Goal: Task Accomplishment & Management: Manage account settings

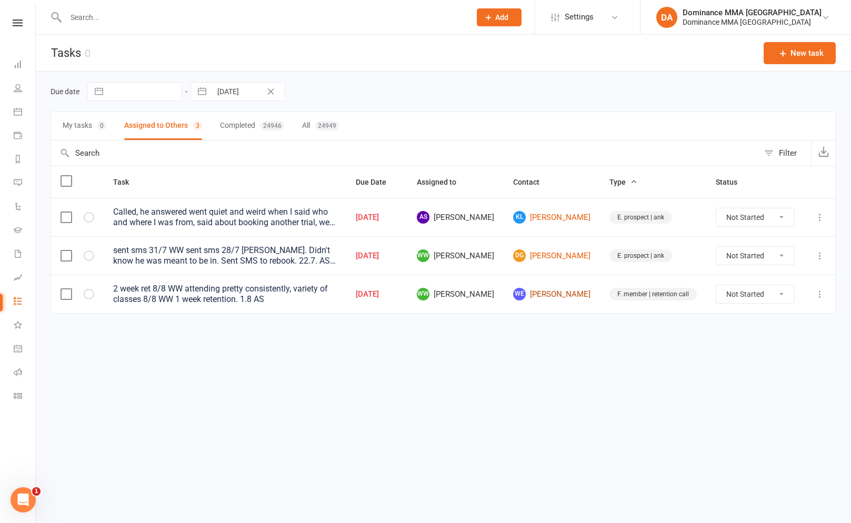
click at [564, 296] on link "WE Wil Evans" at bounding box center [551, 294] width 77 height 13
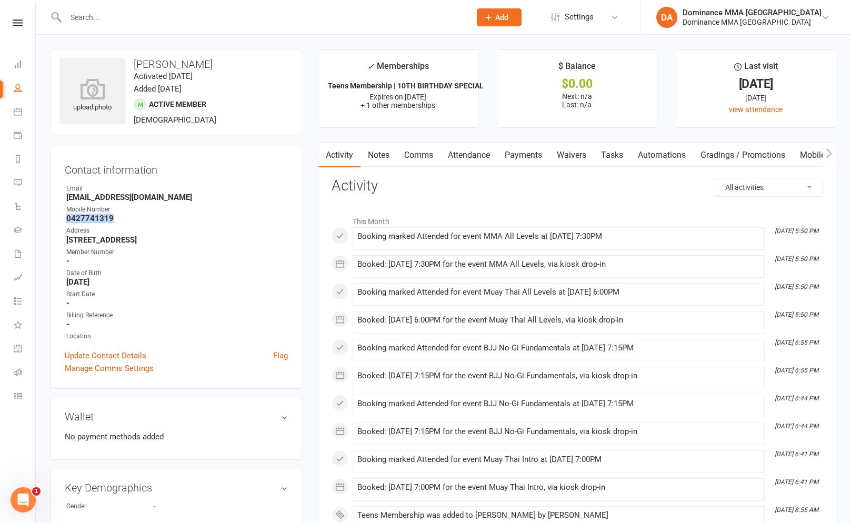
drag, startPoint x: 72, startPoint y: 220, endPoint x: 113, endPoint y: 221, distance: 41.0
click at [113, 221] on strong "0427741319" at bounding box center [176, 218] width 221 height 9
copy strong "0427741319"
click at [556, 276] on li "Aug 14, 5:50 PM Booked: 14 Aug 2025 at 7:30PM for the event MMA All Levels, via…" at bounding box center [558, 266] width 412 height 23
click at [31, 216] on link "Automations" at bounding box center [25, 208] width 22 height 24
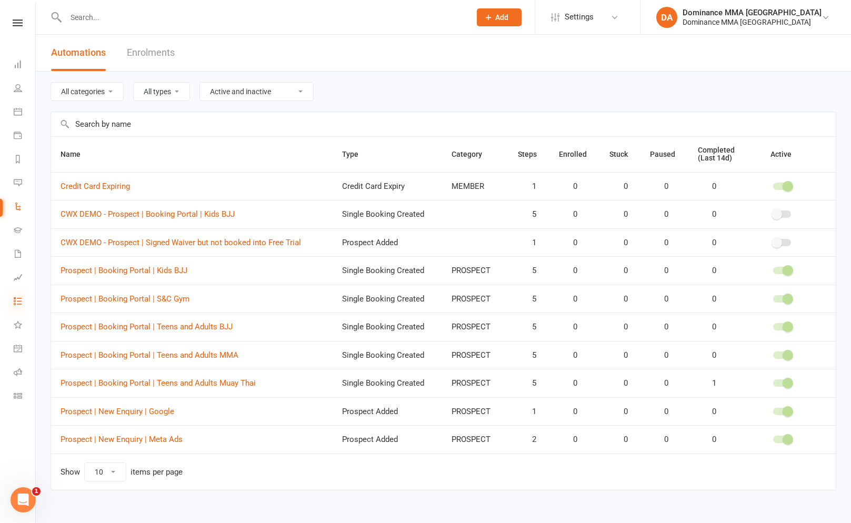
click at [18, 304] on icon at bounding box center [18, 301] width 8 height 8
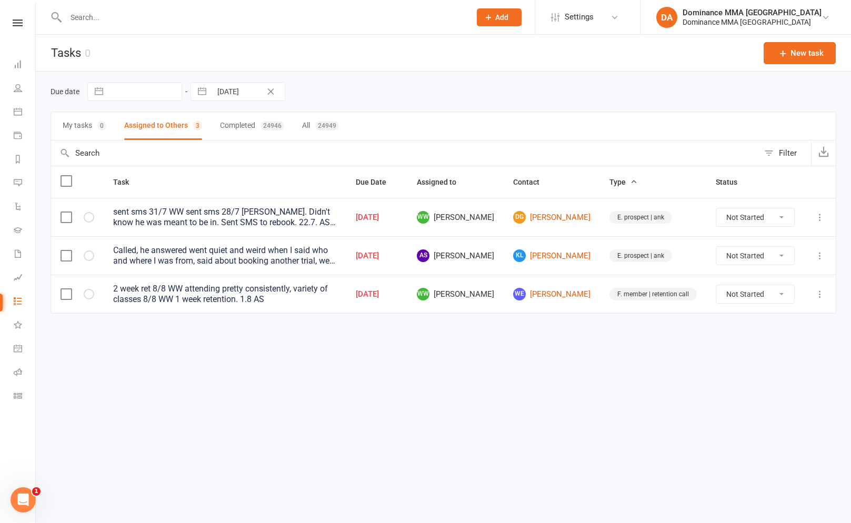
drag, startPoint x: 95, startPoint y: 130, endPoint x: 135, endPoint y: 136, distance: 40.0
click at [95, 130] on button "My tasks 0" at bounding box center [85, 126] width 44 height 28
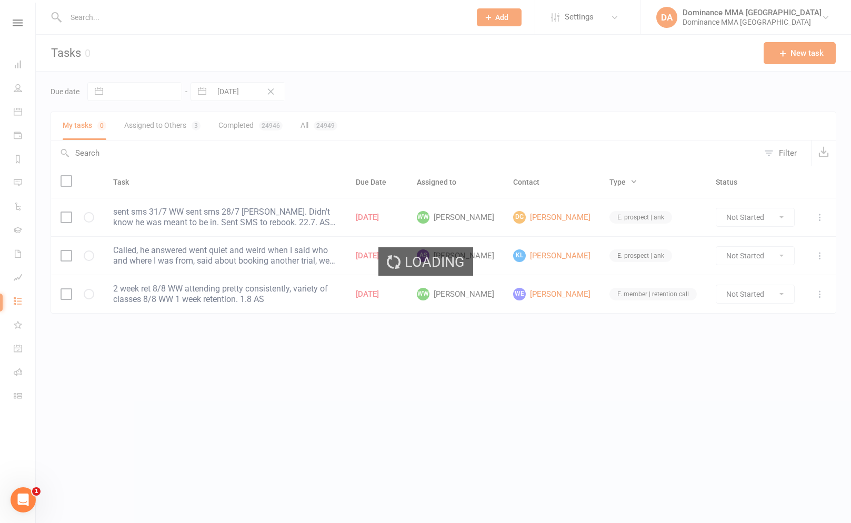
click at [159, 139] on div "Loading" at bounding box center [425, 261] width 851 height 523
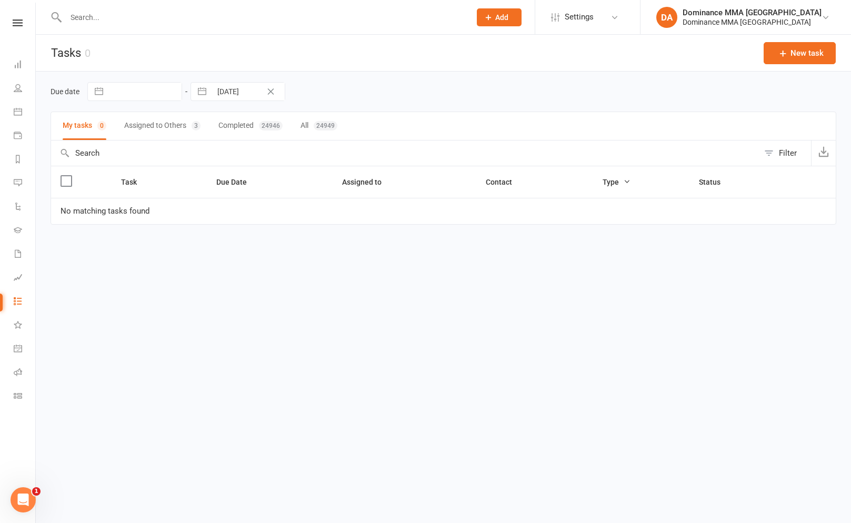
click at [163, 133] on button "Assigned to Others 3" at bounding box center [162, 126] width 76 height 28
click at [163, 133] on button "Assigned to Others 3" at bounding box center [163, 126] width 78 height 28
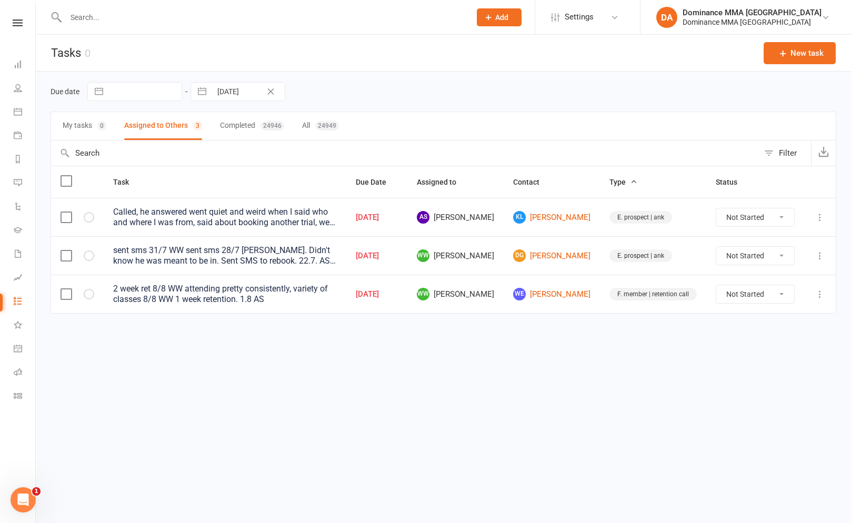
click at [767, 302] on select "Not Started In Progress Waiting Complete" at bounding box center [755, 294] width 78 height 18
click at [829, 290] on td at bounding box center [820, 294] width 32 height 38
click at [823, 293] on icon at bounding box center [819, 294] width 11 height 11
click at [784, 344] on link "Edit" at bounding box center [773, 335] width 104 height 21
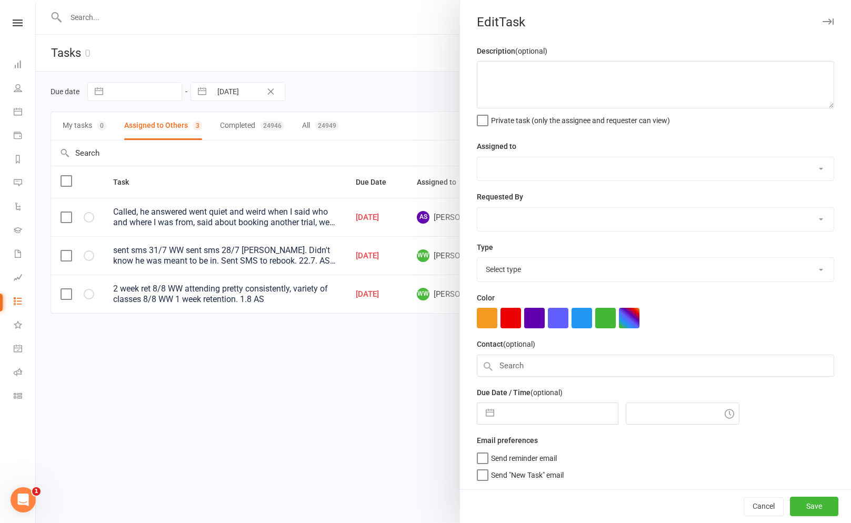
type textarea "2 week ret 8/8 WW attending pretty consistently, variety of classes 8/8 WW 1 we…"
select select "49757"
select select "50862"
type input "15 Aug 2025"
type input "5:30pm"
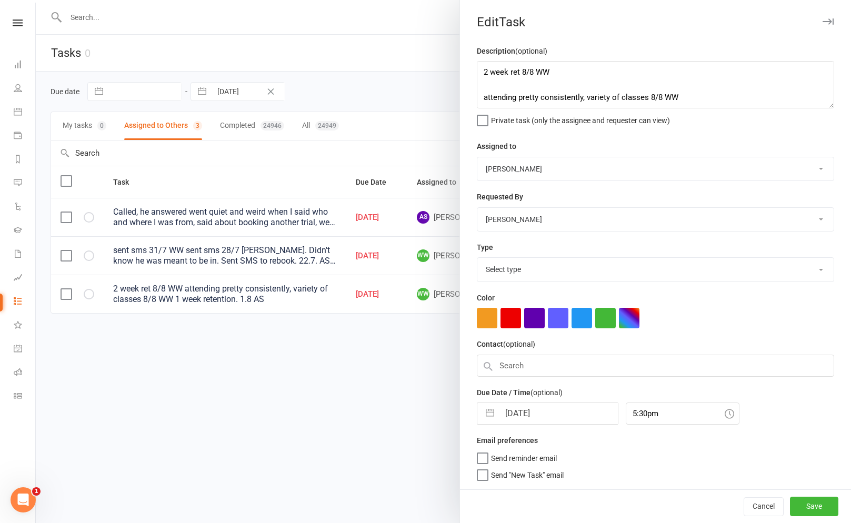
select select "3865"
click at [479, 67] on textarea "2 week ret 8/8 WW attending pretty consistently, variety of classes 8/8 WW 1 we…" at bounding box center [655, 84] width 357 height 47
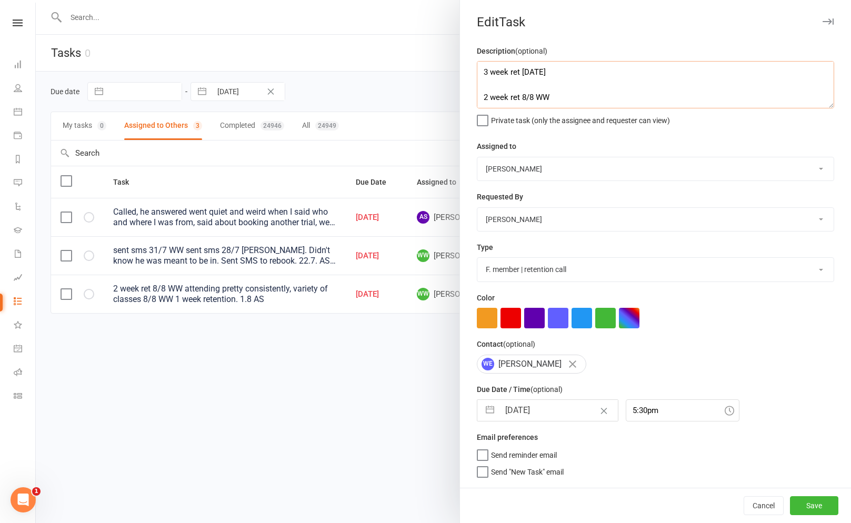
type textarea "3 week ret 15/8 SA 2 week ret 8/8 WW attending pretty consistently, variety of …"
click at [553, 237] on div "Description (optional) 3 week ret 15/8 SA 2 week ret 8/8 WW attending pretty co…" at bounding box center [655, 266] width 391 height 443
click at [552, 222] on select "Cat Wilson David Hart Lachlan Dart Alish S. Will Wesley Max Viney Dominance MMA…" at bounding box center [655, 219] width 356 height 23
select select "12631"
select select "6"
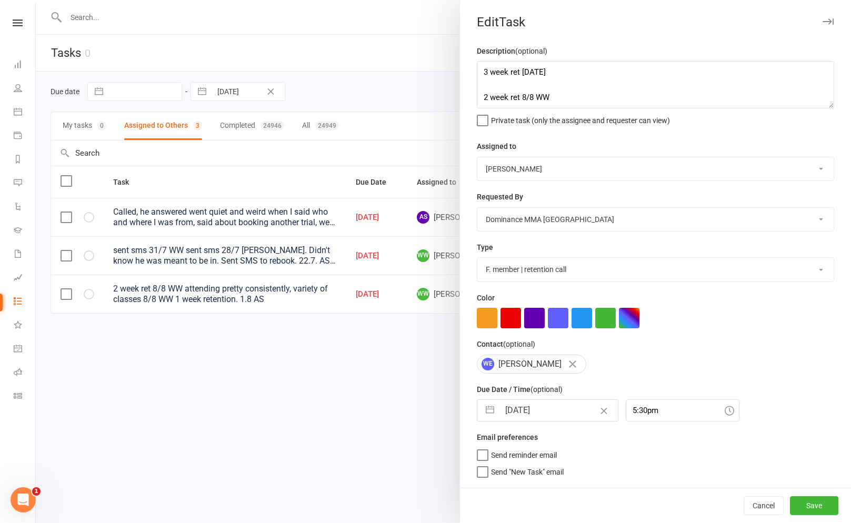
select select "2025"
select select "7"
select select "2025"
select select "8"
select select "2025"
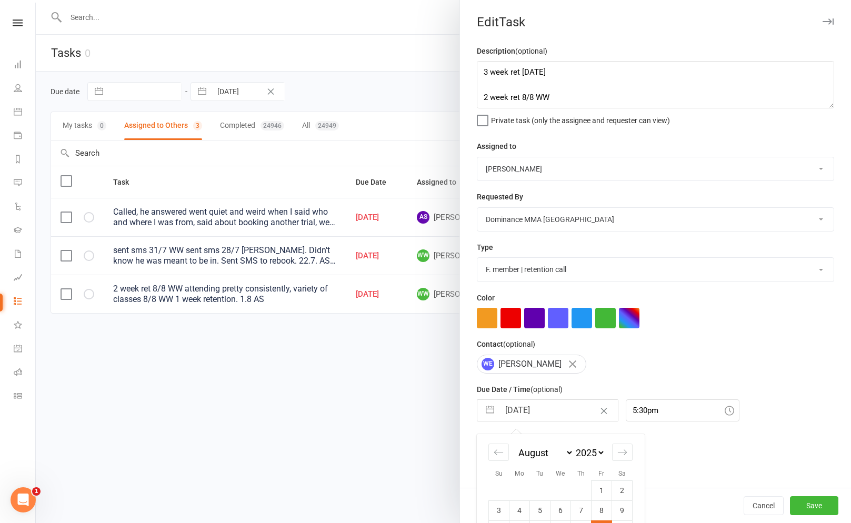
click at [550, 414] on input "15 Aug 2025" at bounding box center [558, 410] width 118 height 21
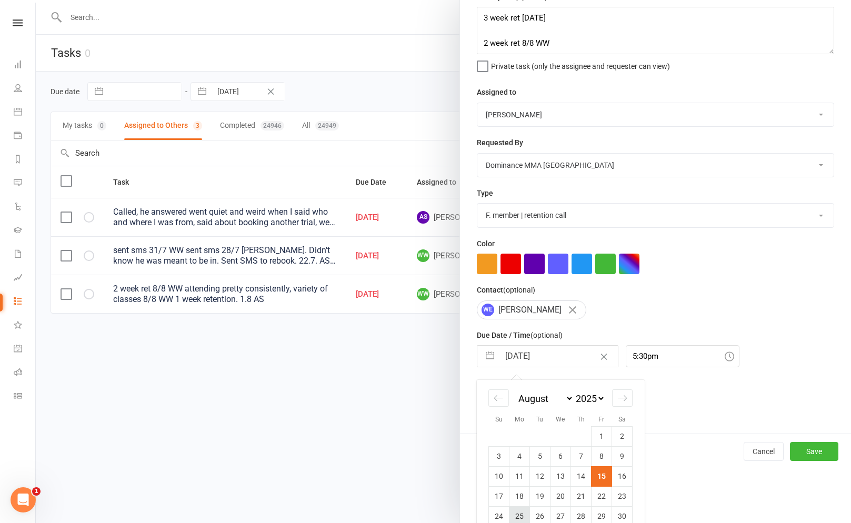
scroll to position [73, 0]
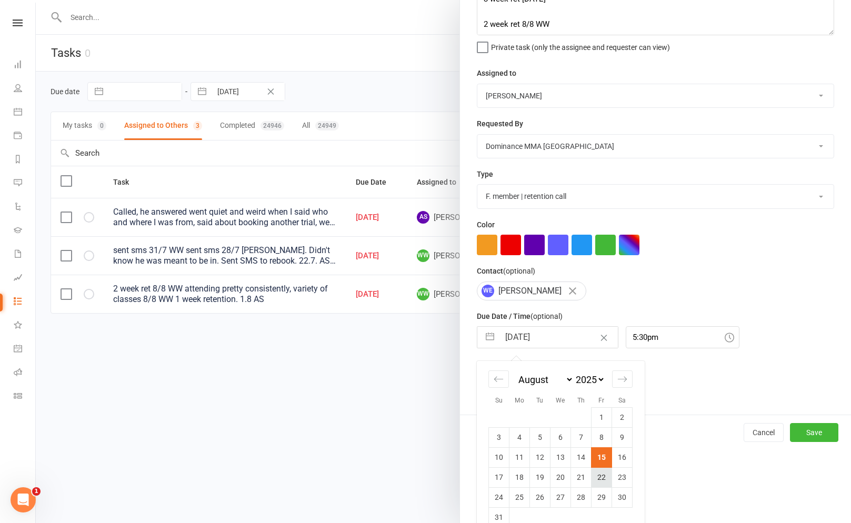
click at [604, 483] on td "22" at bounding box center [601, 477] width 21 height 20
type input "22 Aug 2025"
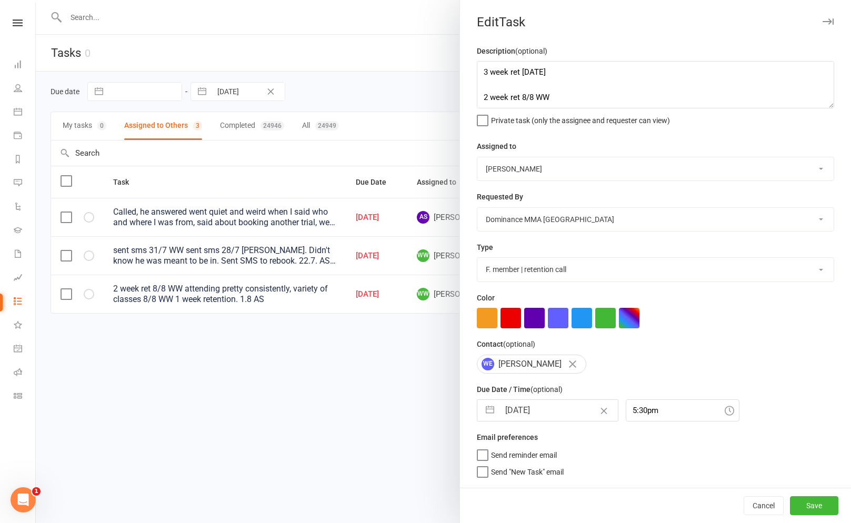
scroll to position [0, 0]
drag, startPoint x: 818, startPoint y: 506, endPoint x: 826, endPoint y: 500, distance: 10.5
click at [819, 506] on button "Save" at bounding box center [814, 505] width 48 height 19
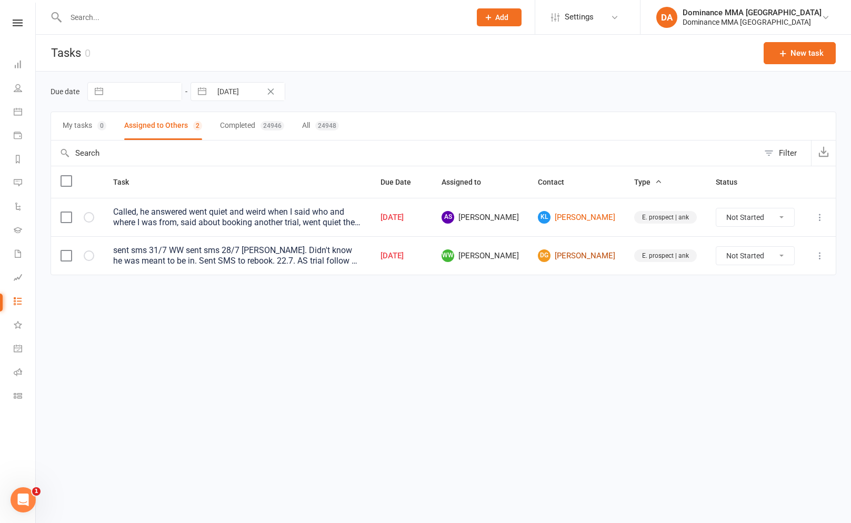
click at [569, 254] on link "DG Daniel Grozdanoski" at bounding box center [576, 255] width 77 height 13
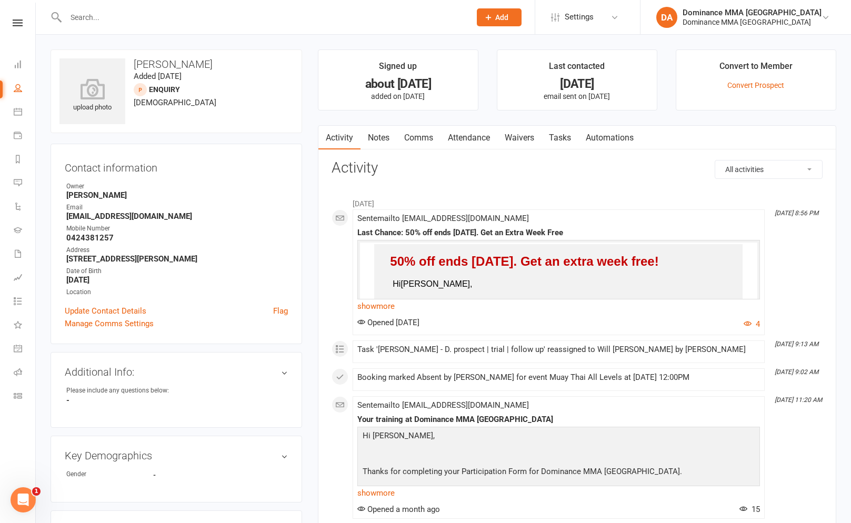
click at [566, 144] on link "Tasks" at bounding box center [559, 138] width 37 height 24
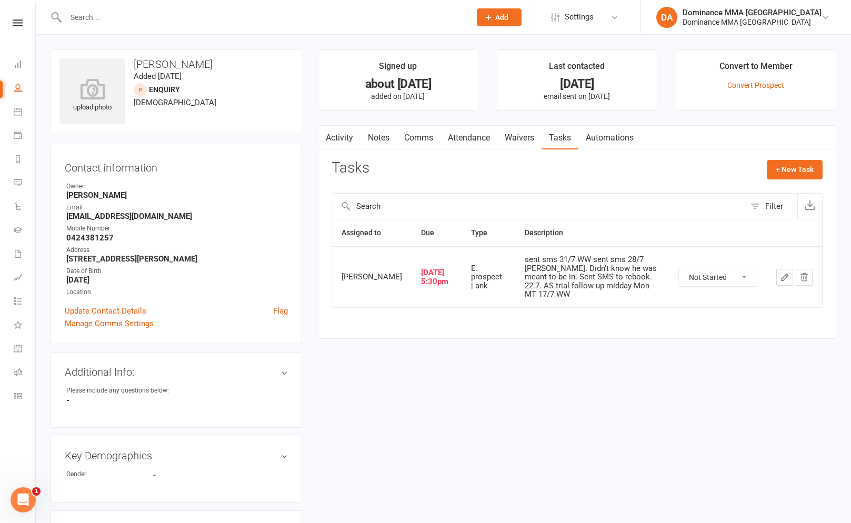
click at [787, 282] on icon "button" at bounding box center [784, 277] width 9 height 9
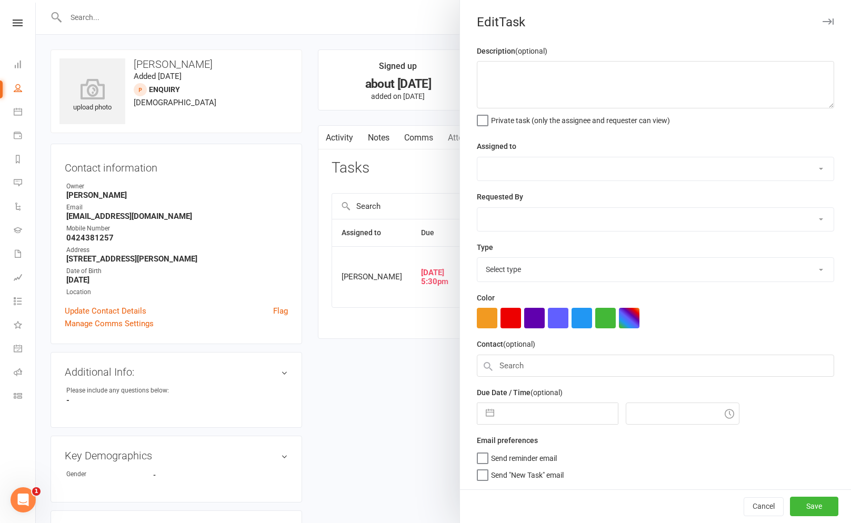
type textarea "sent sms 31/7 WW sent sms 28/7 WW ANK'd. Didn't know he was meant to be in. Sen…"
select select "49757"
type input "15 Aug 2025"
type input "5:30pm"
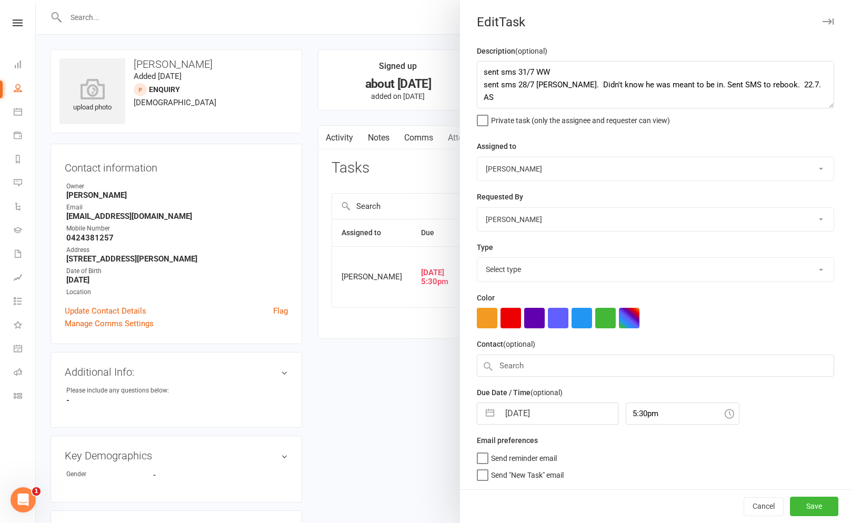
select select "3864"
click at [487, 73] on textarea "sent sms 31/7 WW sent sms 28/7 WW ANK'd. Didn't know he was meant to be in. Sen…" at bounding box center [655, 84] width 357 height 47
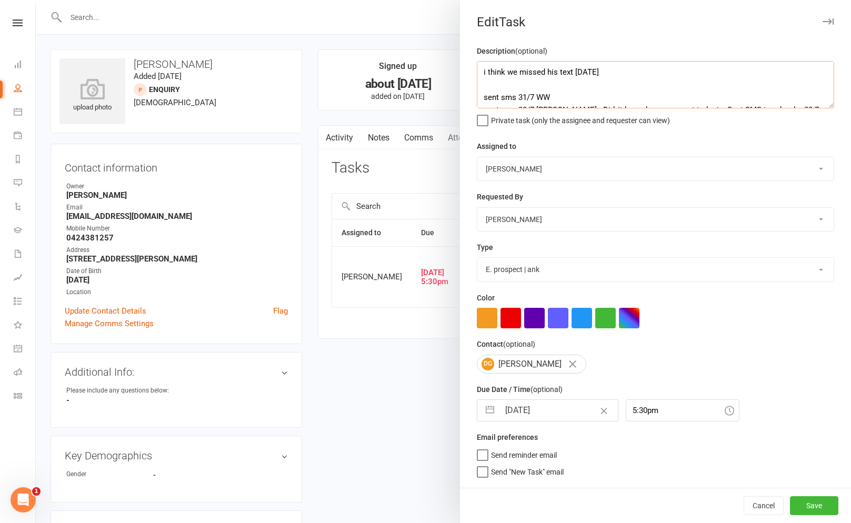
type textarea "i think we missed his text 15/8 SA sent sms 31/7 WW sent sms 28/7 WW ANK'd. Did…"
click at [557, 211] on select "Cat Wilson David Hart Lachlan Dart Alish S. Will Wesley Max Viney Dominance MMA…" at bounding box center [655, 219] width 356 height 23
select select "12631"
click at [532, 416] on input "15 Aug 2025" at bounding box center [558, 410] width 118 height 21
select select "6"
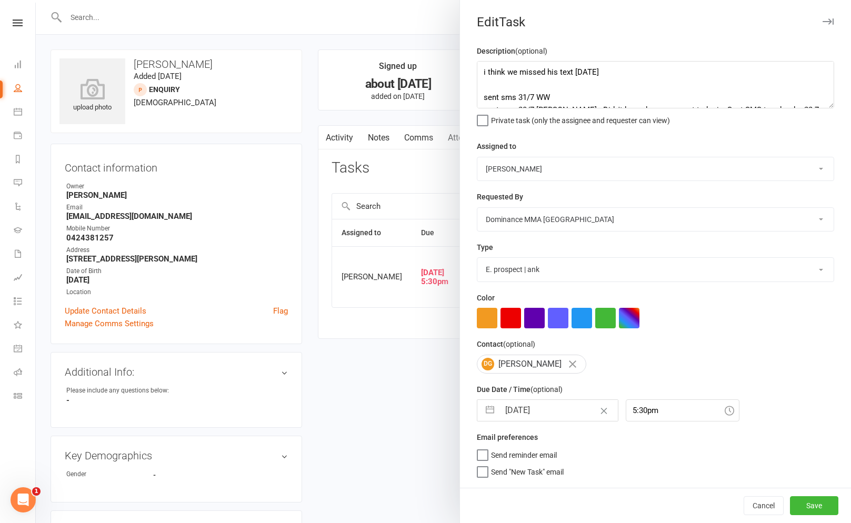
select select "2025"
select select "7"
select select "2025"
select select "8"
select select "2025"
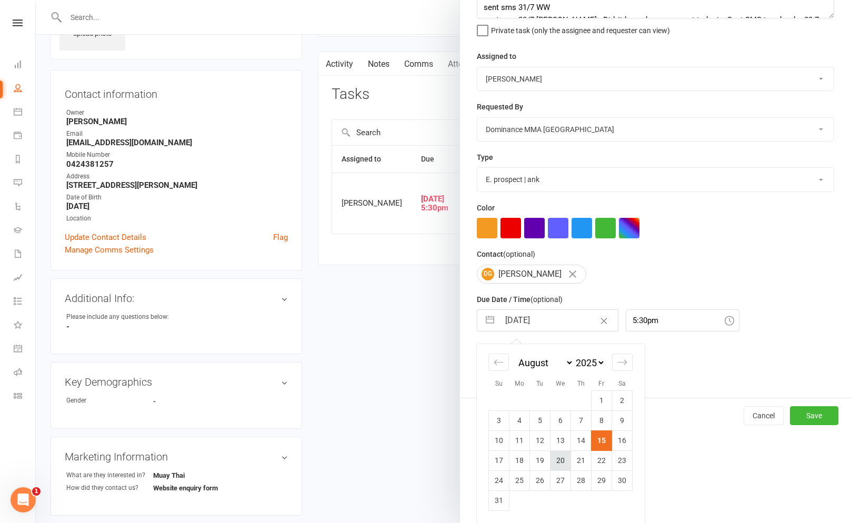
scroll to position [74, 0]
click at [522, 462] on td "18" at bounding box center [519, 460] width 21 height 20
type input "18 Aug 2025"
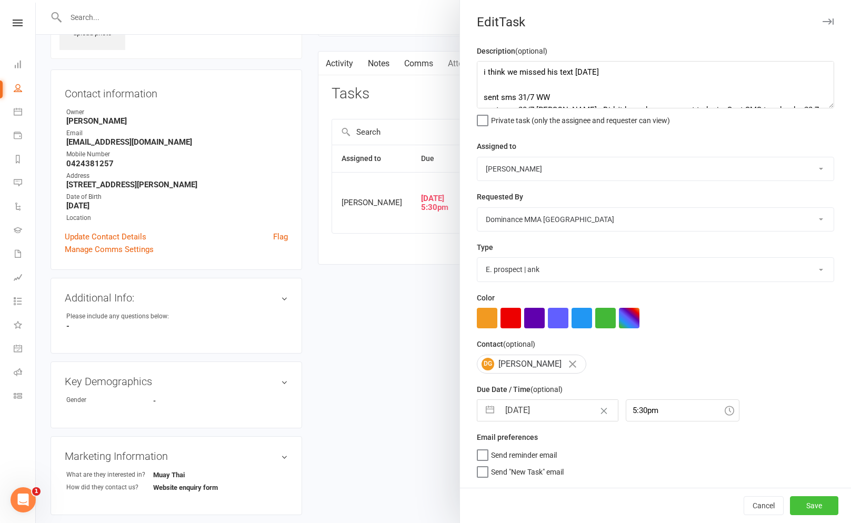
click at [822, 511] on button "Save" at bounding box center [814, 505] width 48 height 19
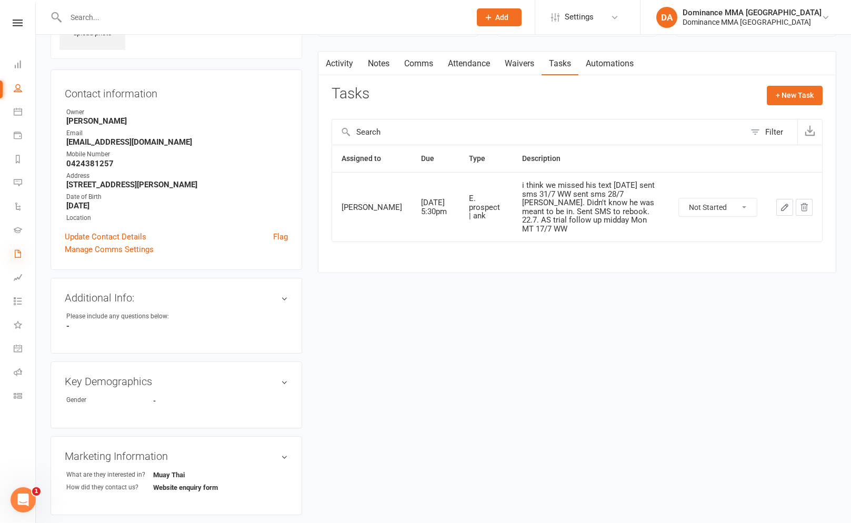
click at [22, 255] on icon at bounding box center [18, 253] width 8 height 8
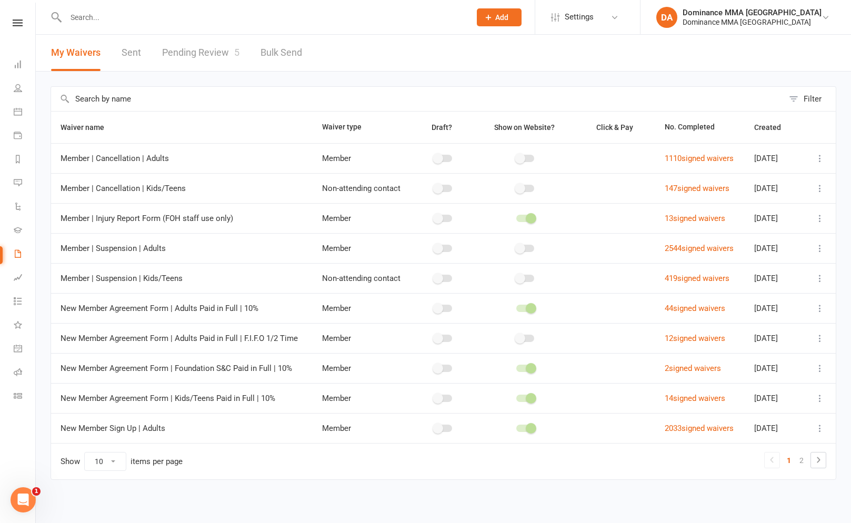
click at [204, 68] on link "Pending Review 5" at bounding box center [200, 53] width 77 height 36
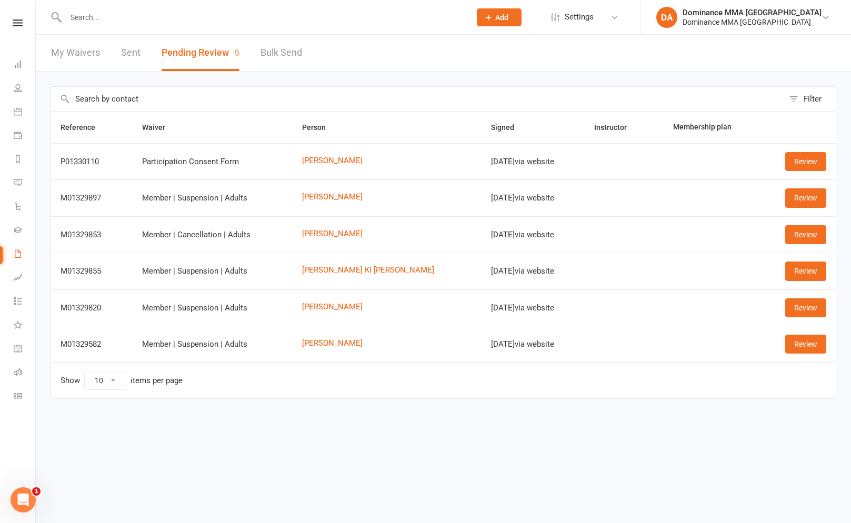
drag, startPoint x: 331, startPoint y: 201, endPoint x: 336, endPoint y: 203, distance: 5.4
click at [331, 201] on td "Jack Brownrigg" at bounding box center [386, 197] width 189 height 36
click at [341, 202] on td "Jack Brownrigg" at bounding box center [386, 197] width 189 height 36
click at [346, 201] on link "Jack Brownrigg" at bounding box center [387, 197] width 170 height 9
click at [338, 233] on link "Archie Koning" at bounding box center [387, 233] width 170 height 9
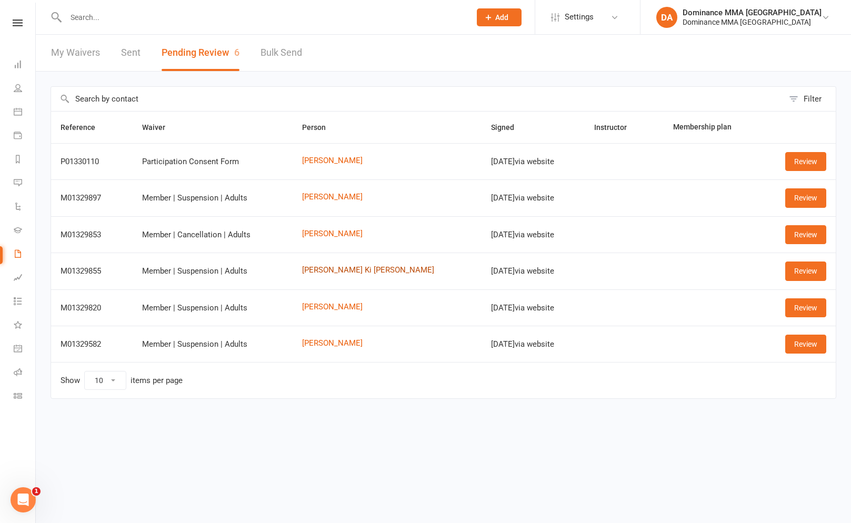
click at [349, 266] on link "Yee Ki Chan" at bounding box center [387, 270] width 170 height 9
click at [340, 304] on link "Peter Thach" at bounding box center [387, 306] width 170 height 9
click at [354, 339] on link "[PERSON_NAME]" at bounding box center [387, 343] width 170 height 9
click at [824, 299] on link "Review" at bounding box center [805, 307] width 41 height 19
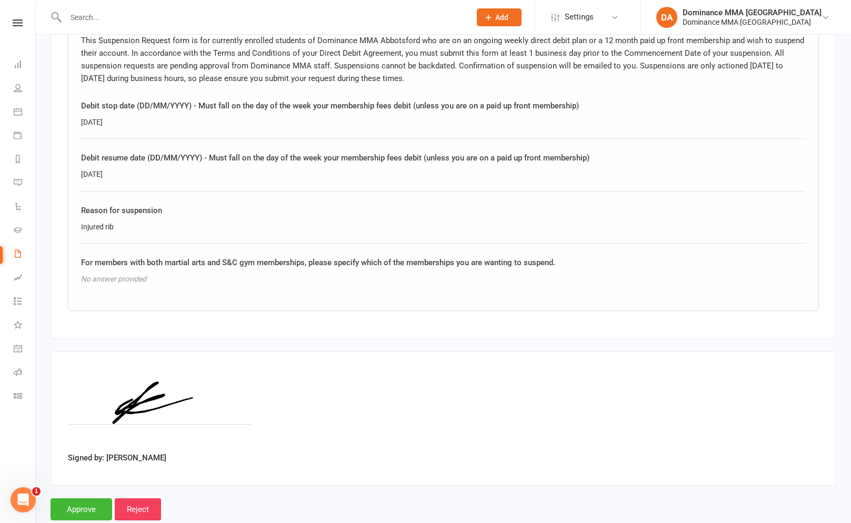
scroll to position [582, 0]
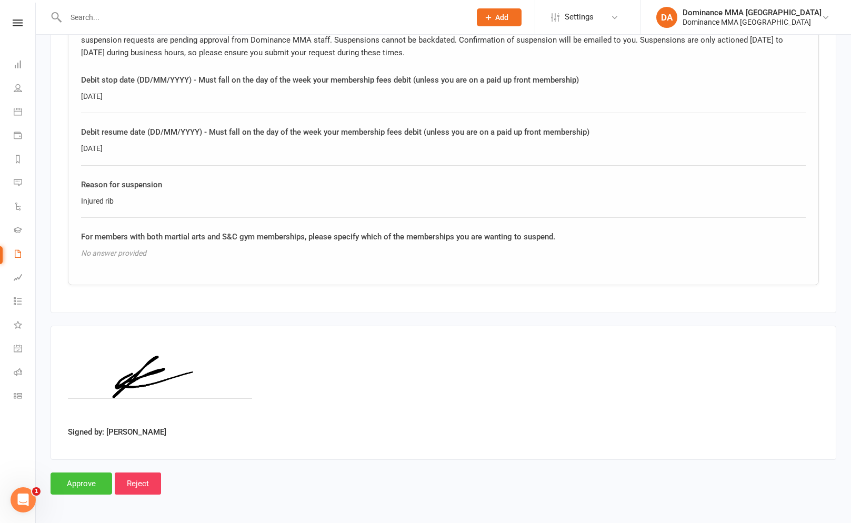
click at [87, 485] on input "Approve" at bounding box center [82, 483] width 62 height 22
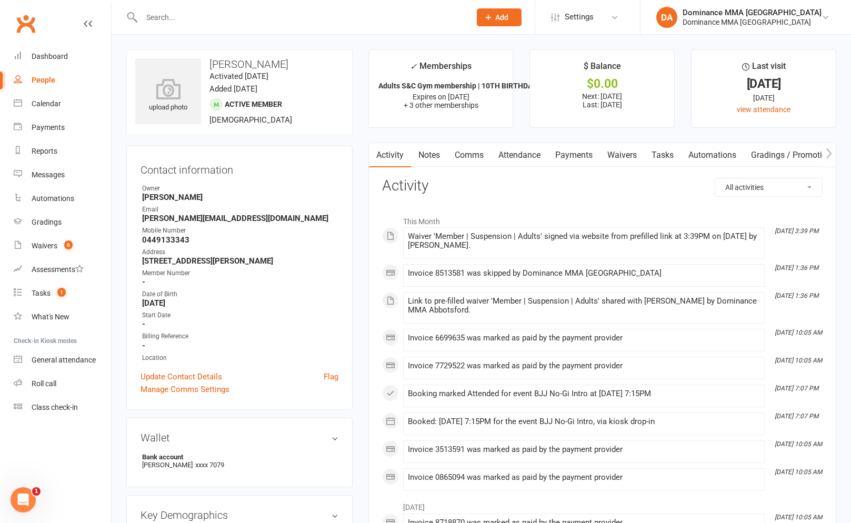
click at [567, 160] on link "Payments" at bounding box center [574, 155] width 52 height 24
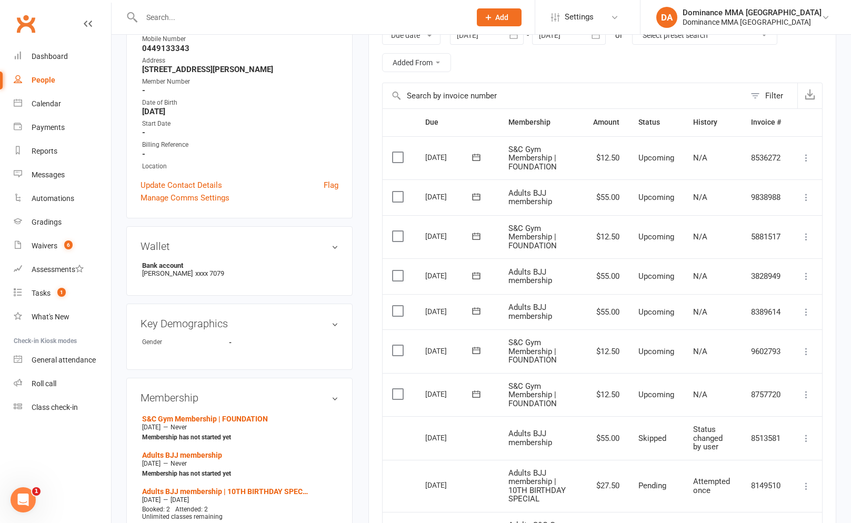
scroll to position [204, 0]
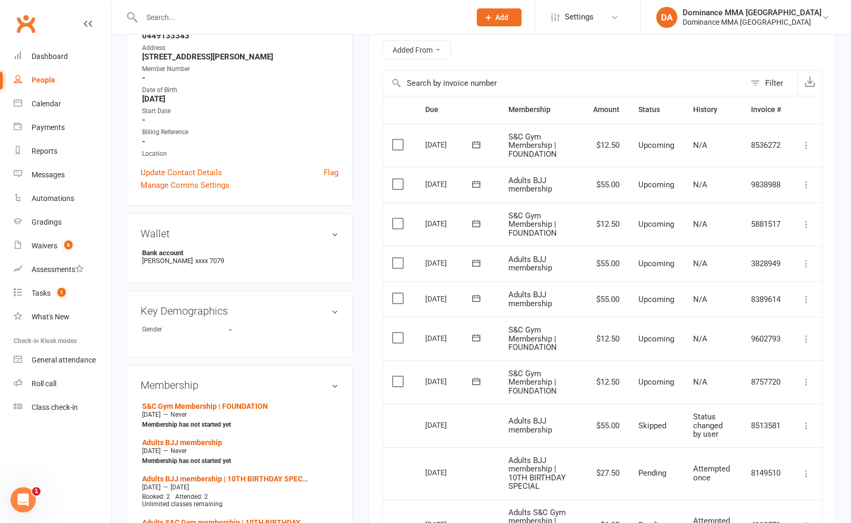
click at [810, 379] on icon at bounding box center [806, 382] width 11 height 11
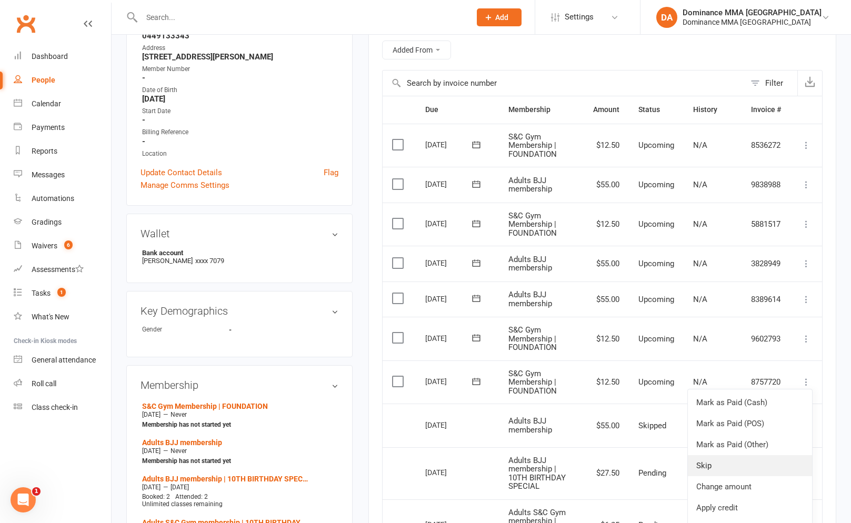
click at [715, 469] on link "Skip" at bounding box center [750, 465] width 124 height 21
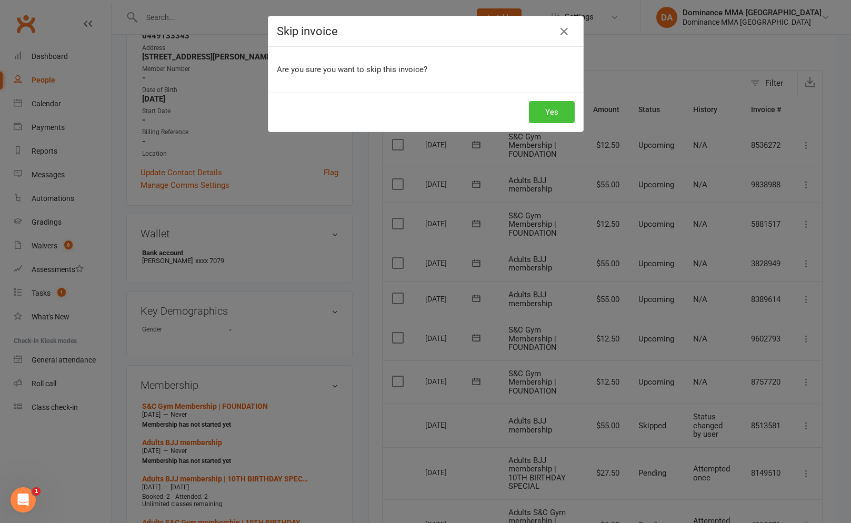
drag, startPoint x: 560, startPoint y: 108, endPoint x: 562, endPoint y: 115, distance: 6.5
click at [560, 108] on button "Yes" at bounding box center [552, 112] width 46 height 22
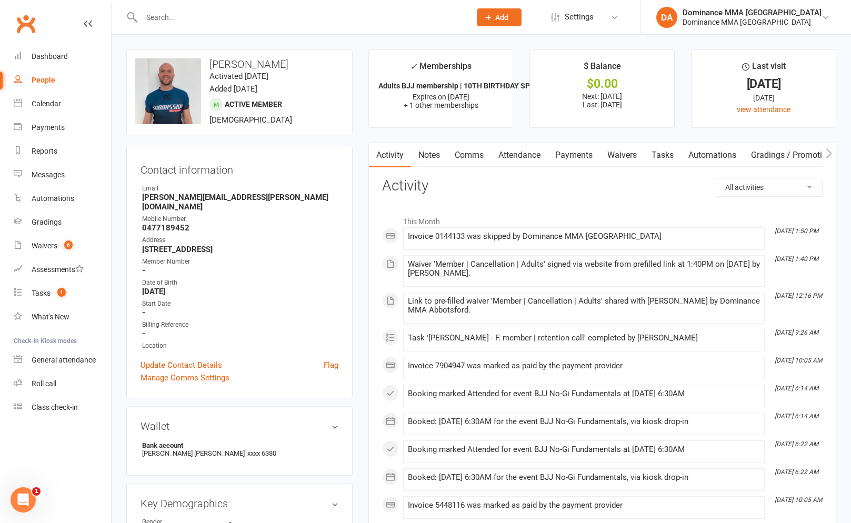
drag, startPoint x: 597, startPoint y: 150, endPoint x: 583, endPoint y: 150, distance: 13.2
click at [597, 150] on link "Payments" at bounding box center [574, 155] width 52 height 24
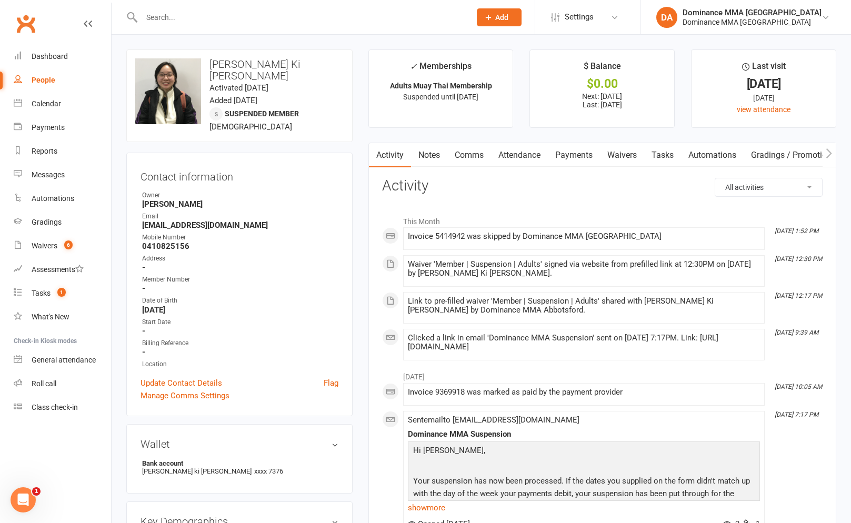
click at [582, 159] on link "Payments" at bounding box center [574, 155] width 52 height 24
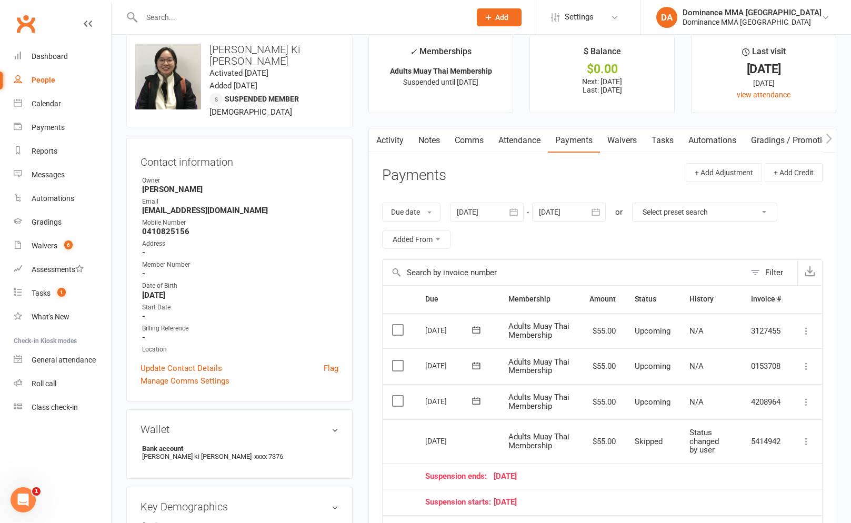
scroll to position [16, 0]
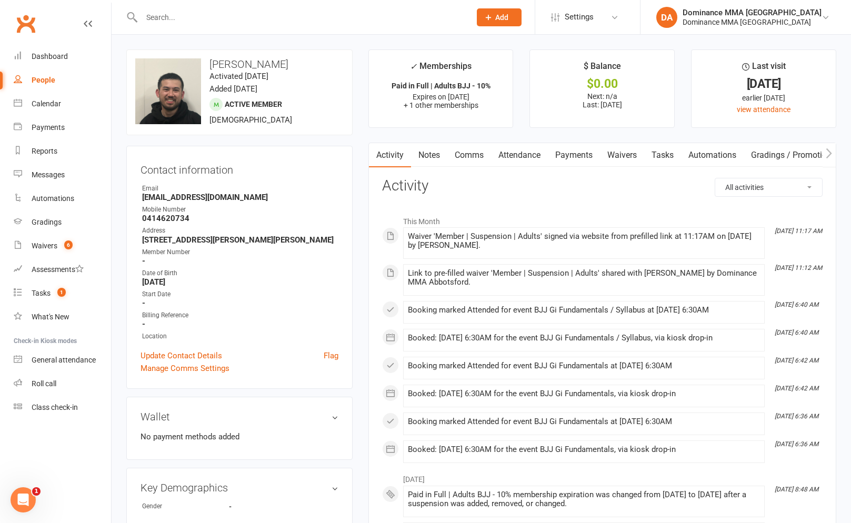
click at [564, 163] on link "Payments" at bounding box center [574, 155] width 52 height 24
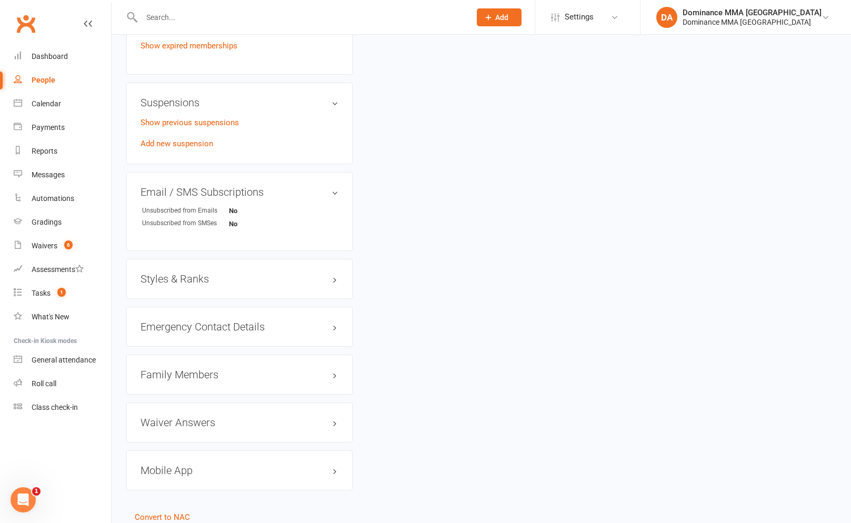
scroll to position [659, 0]
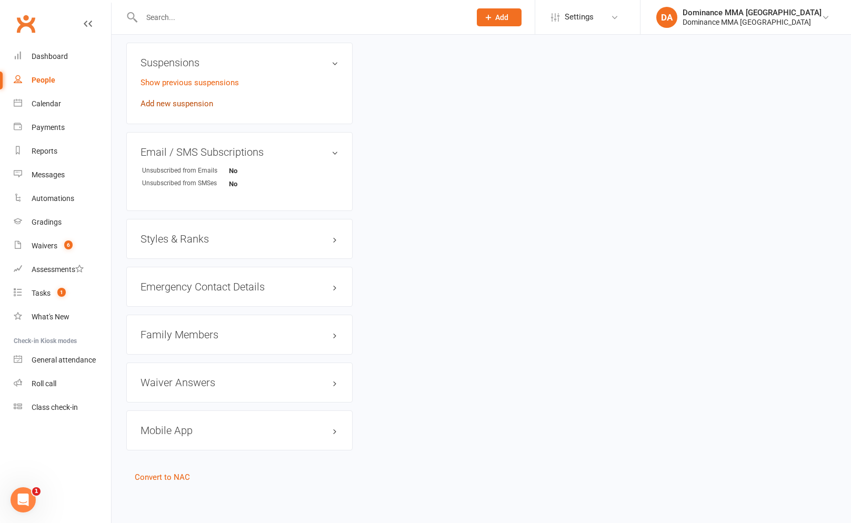
click at [192, 105] on link "Add new suspension" at bounding box center [176, 103] width 73 height 9
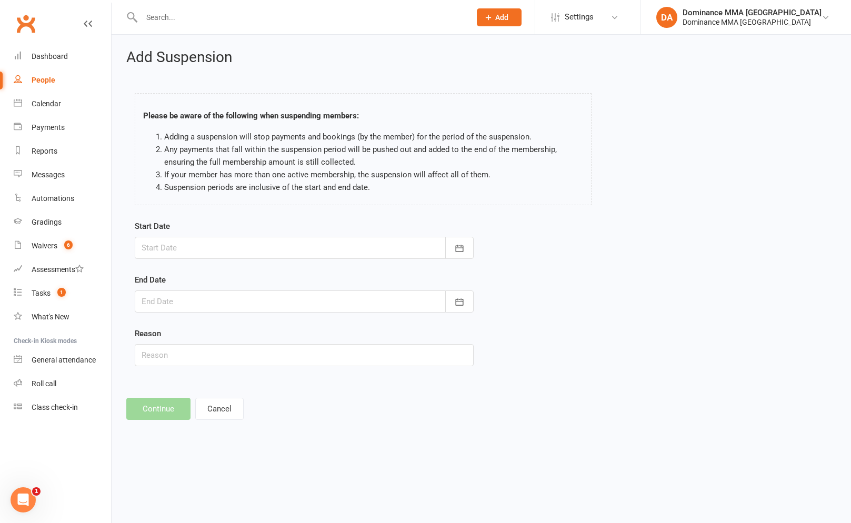
click at [256, 245] on div at bounding box center [304, 248] width 339 height 22
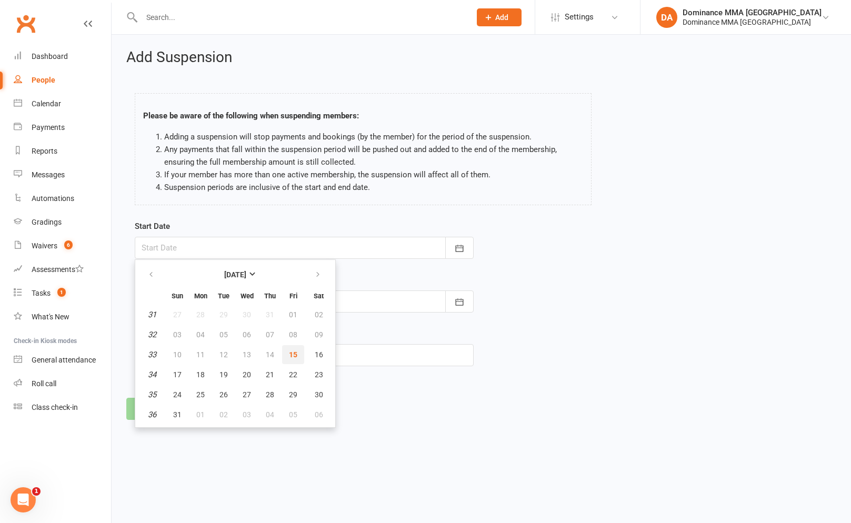
click at [292, 353] on span "15" at bounding box center [293, 354] width 8 height 8
type input "15 Aug 2025"
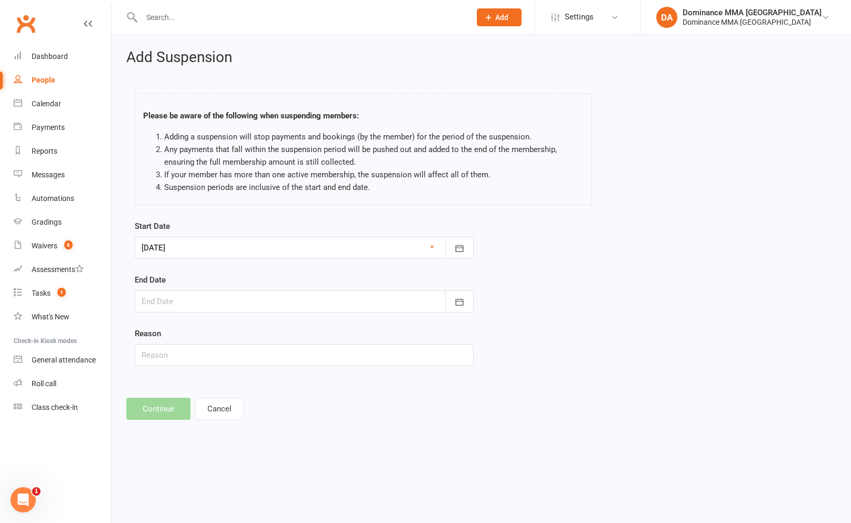
click at [241, 302] on div at bounding box center [304, 301] width 339 height 22
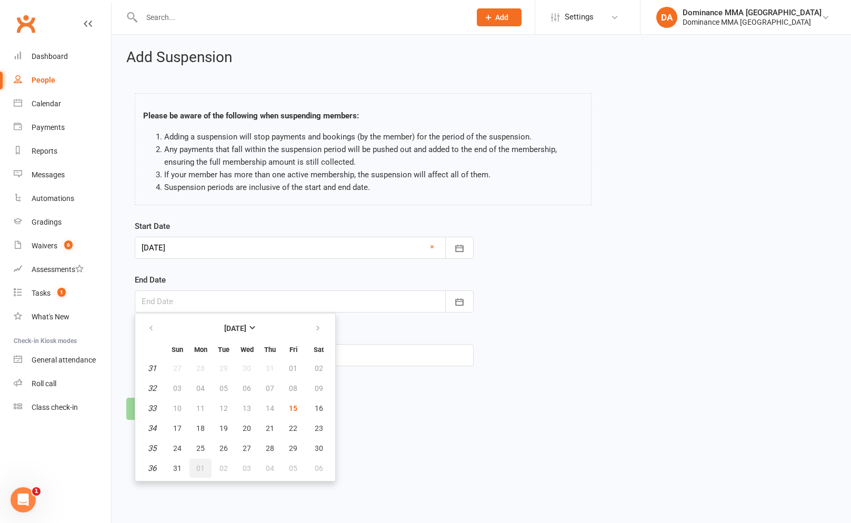
click at [208, 464] on button "01" at bounding box center [200, 468] width 22 height 19
type input "01 Sep 2025"
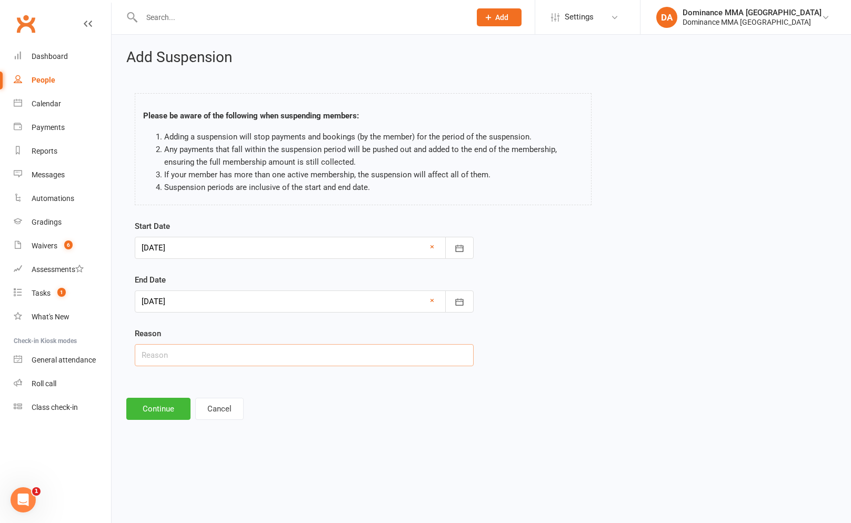
click at [217, 351] on input "text" at bounding box center [304, 355] width 339 height 22
type input "injury"
click at [146, 409] on button "Continue" at bounding box center [158, 409] width 64 height 22
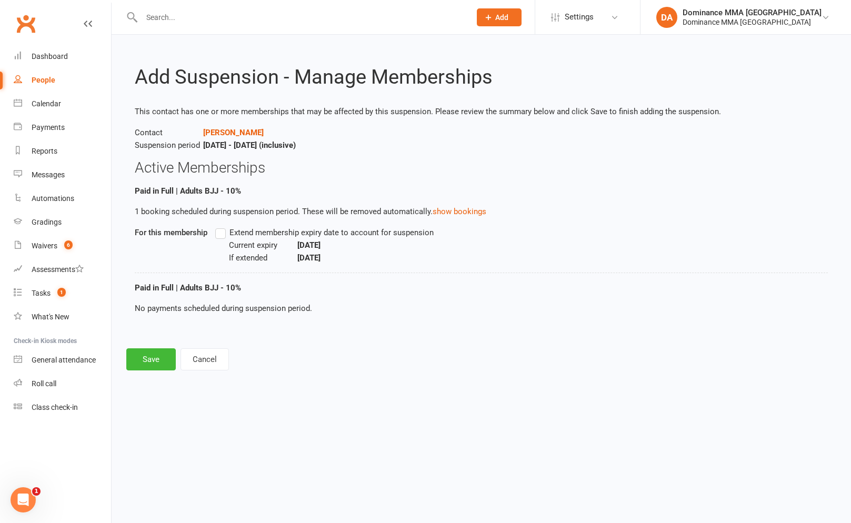
click at [224, 233] on label "Extend membership expiry date to account for suspension" at bounding box center [324, 232] width 218 height 13
click at [222, 226] on input "Extend membership expiry date to account for suspension" at bounding box center [218, 226] width 7 height 0
click at [152, 362] on button "Save" at bounding box center [150, 359] width 49 height 22
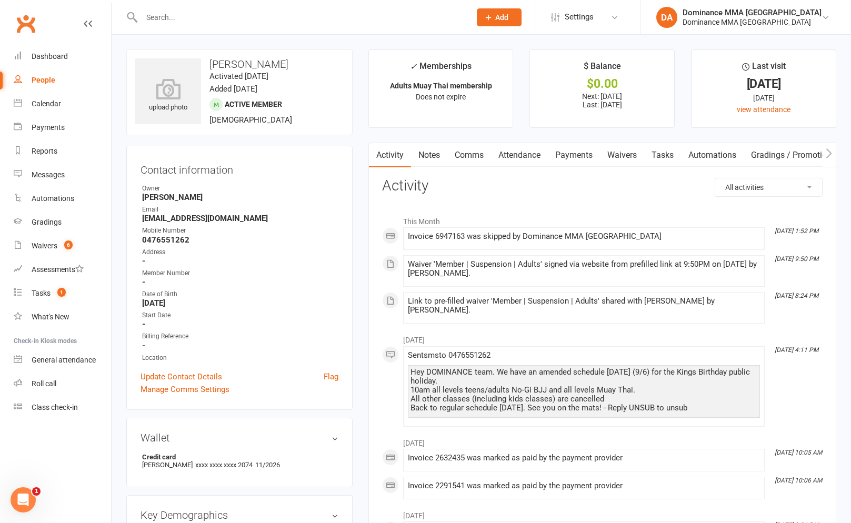
click at [558, 154] on link "Payments" at bounding box center [574, 155] width 52 height 24
